Goal: Task Accomplishment & Management: Manage account settings

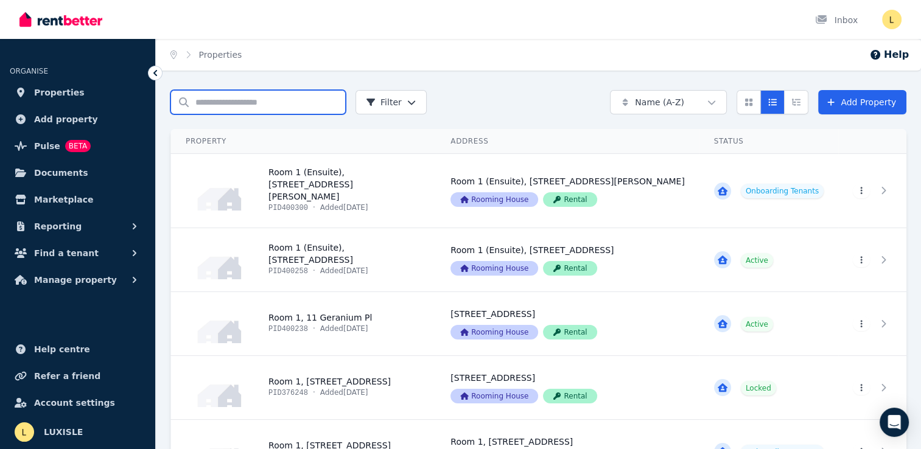
click at [272, 104] on input "Search properties" at bounding box center [257, 102] width 175 height 24
type input "*******"
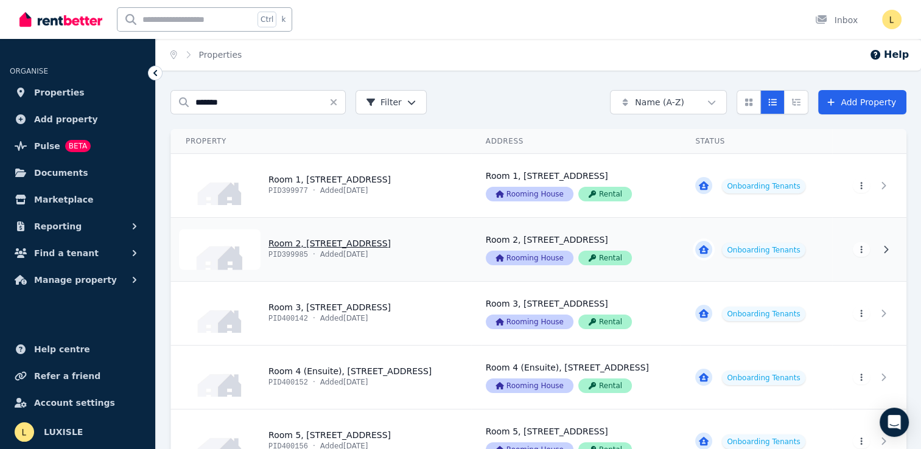
click at [471, 245] on link "View property details" at bounding box center [576, 249] width 210 height 63
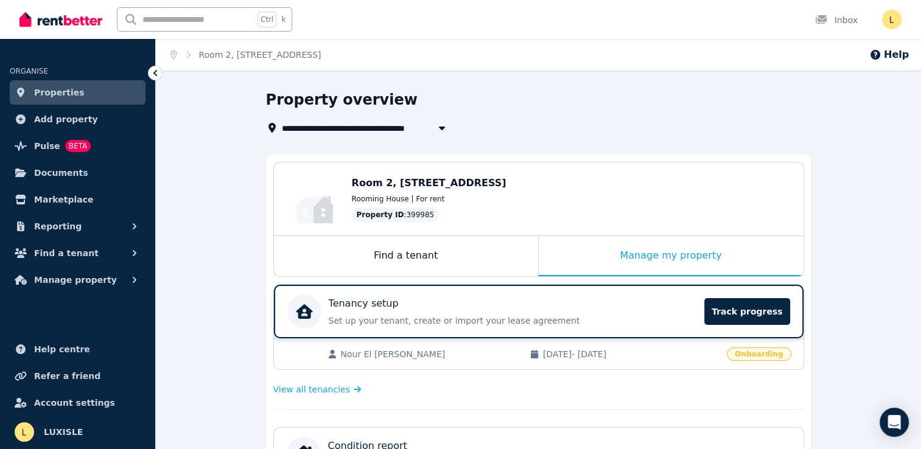
click at [486, 312] on div "Tenancy setup Set up your tenant, create or import your lease agreement Track p…" at bounding box center [513, 312] width 369 height 30
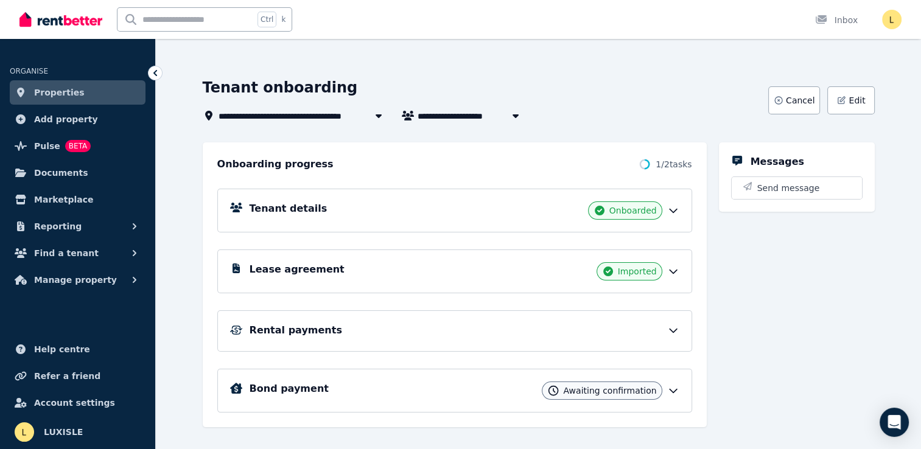
scroll to position [49, 0]
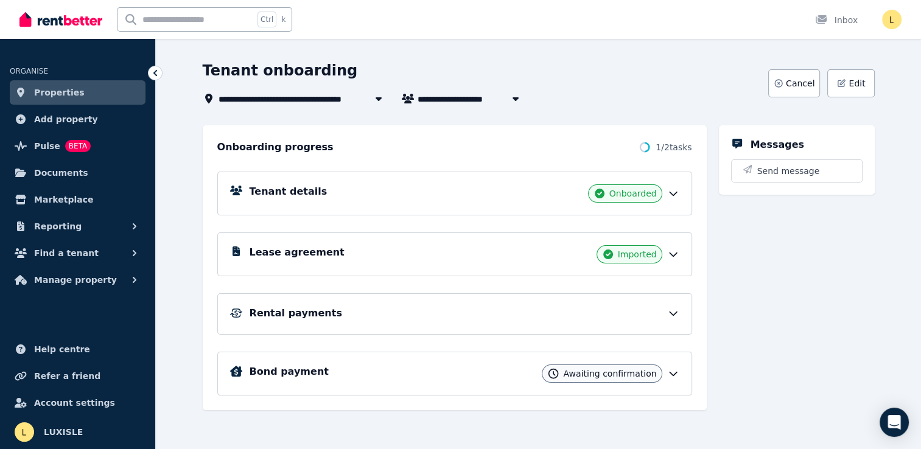
click at [392, 315] on div "Rental payments" at bounding box center [465, 313] width 430 height 15
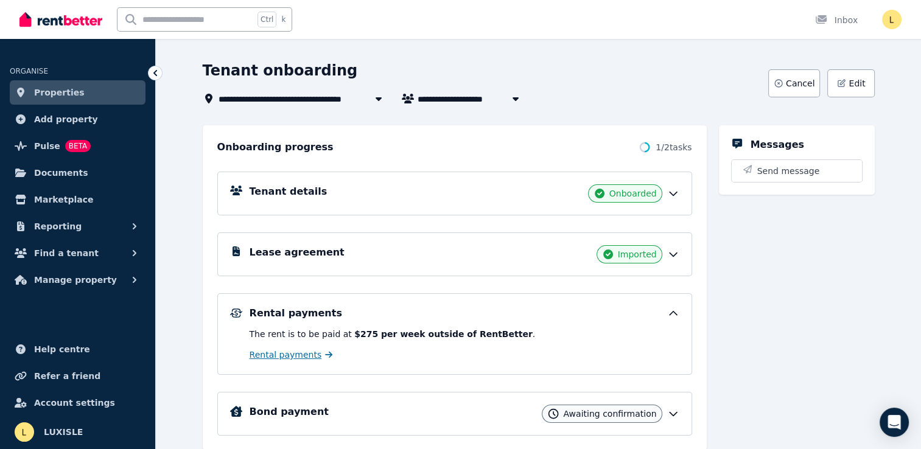
click at [277, 351] on span "Rental payments" at bounding box center [286, 355] width 72 height 12
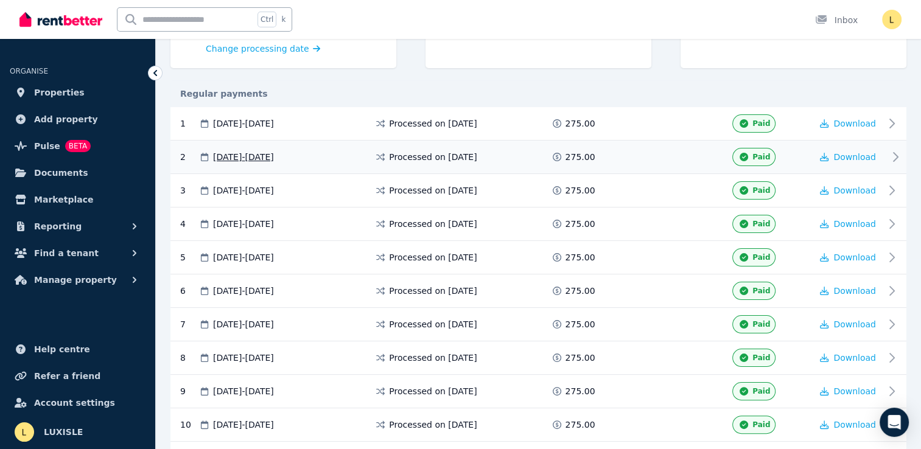
scroll to position [365, 0]
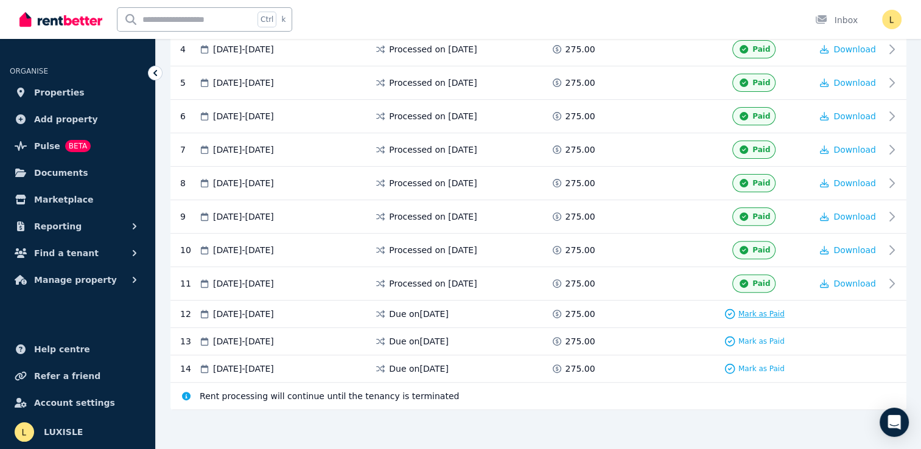
click at [760, 311] on span "Mark as Paid" at bounding box center [762, 314] width 46 height 10
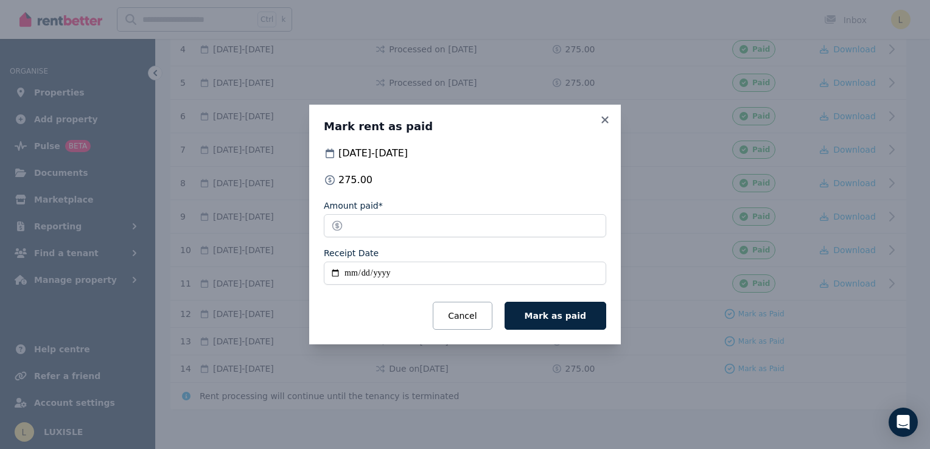
click at [345, 273] on input "Receipt Date" at bounding box center [465, 273] width 283 height 23
type input "**********"
click at [558, 321] on button "Mark as paid" at bounding box center [556, 316] width 102 height 28
